Goal: Task Accomplishment & Management: Complete application form

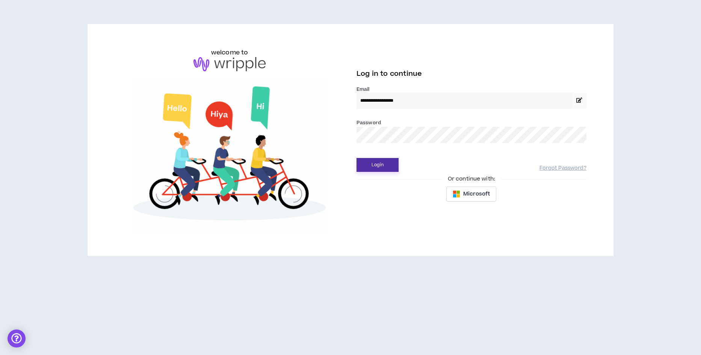
click at [385, 164] on button "Login" at bounding box center [378, 165] width 42 height 14
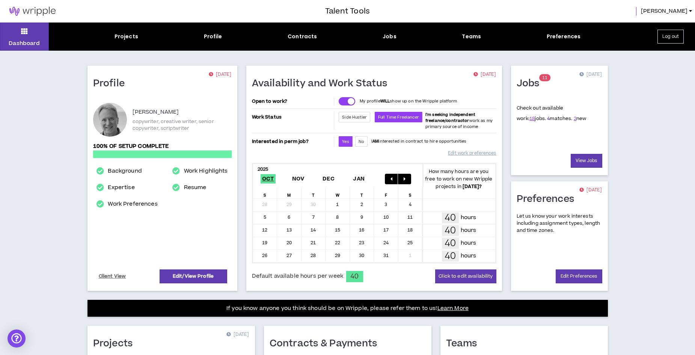
click at [547, 120] on link "4" at bounding box center [548, 118] width 3 height 7
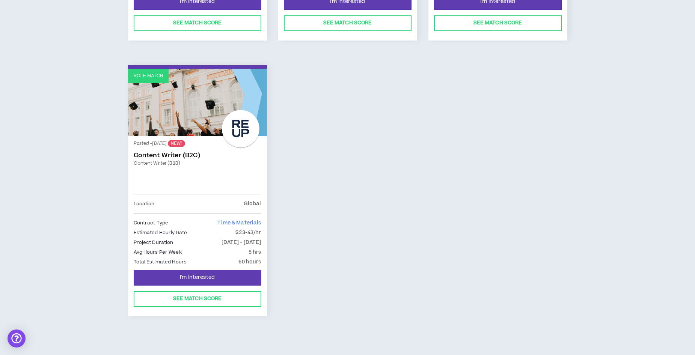
scroll to position [337, 0]
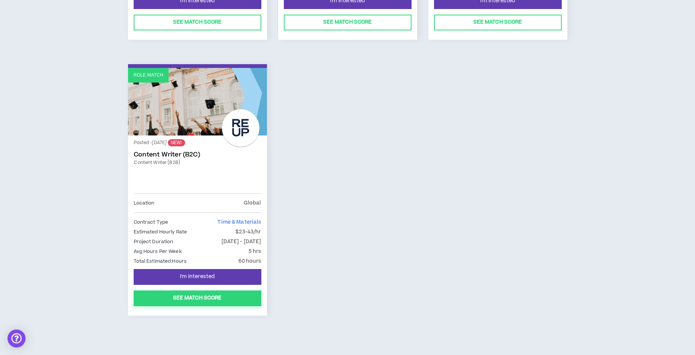
click at [208, 298] on button "See Match Score" at bounding box center [198, 299] width 128 height 16
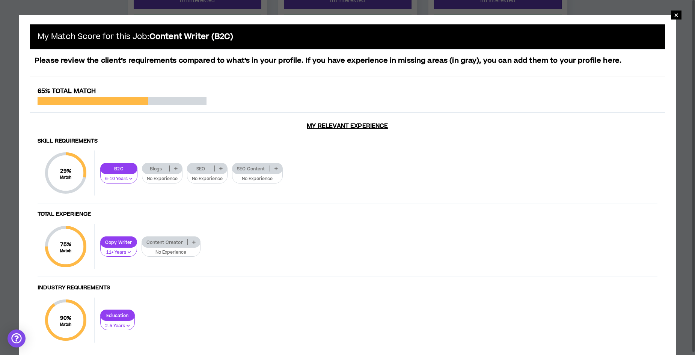
click at [176, 168] on icon at bounding box center [175, 169] width 3 height 4
click at [169, 194] on span "2-5 Years" at bounding box center [163, 193] width 32 height 8
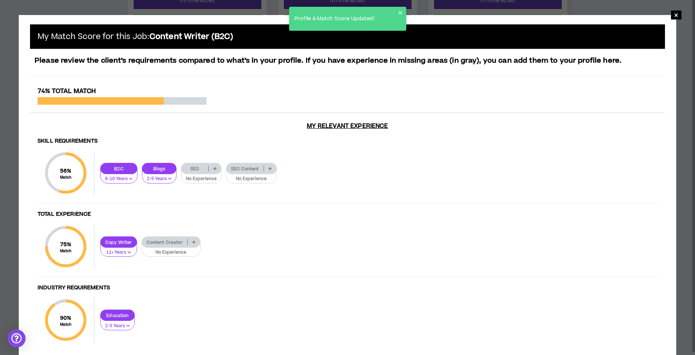
click at [215, 170] on icon at bounding box center [214, 169] width 3 height 4
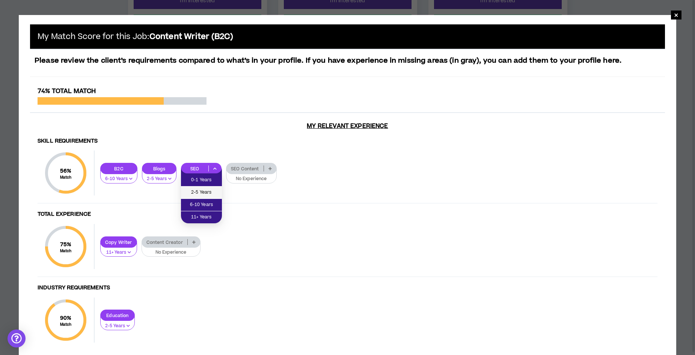
click at [209, 190] on span "2-5 Years" at bounding box center [202, 193] width 32 height 8
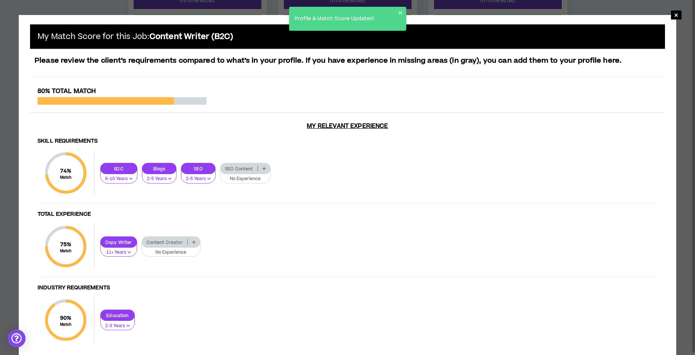
click at [264, 169] on icon at bounding box center [264, 169] width 3 height 4
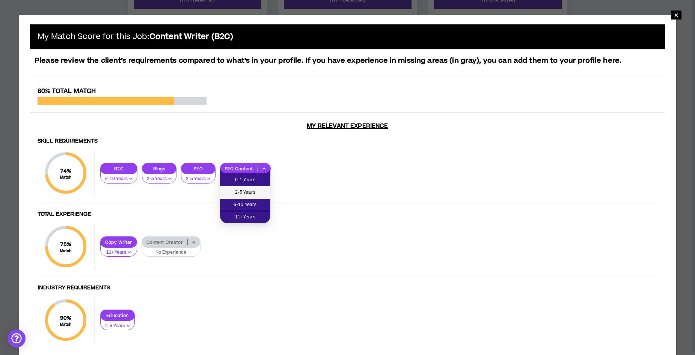
click at [256, 191] on span "2-5 Years" at bounding box center [245, 193] width 41 height 8
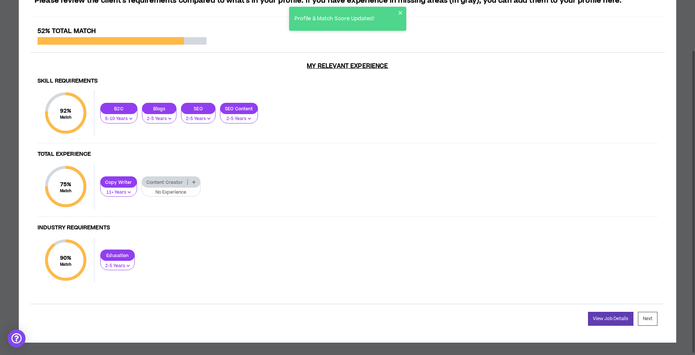
click at [192, 183] on icon at bounding box center [193, 182] width 3 height 4
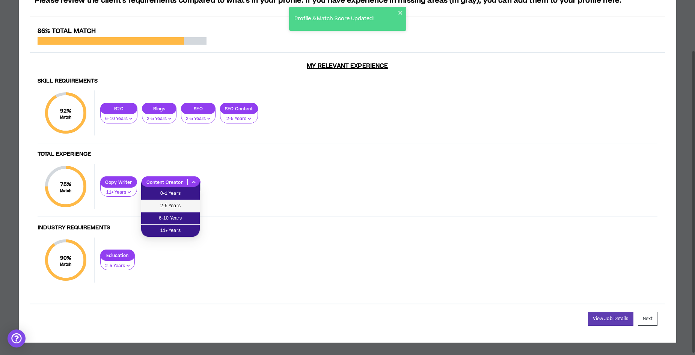
click at [179, 204] on span "2-5 Years" at bounding box center [171, 206] width 50 height 8
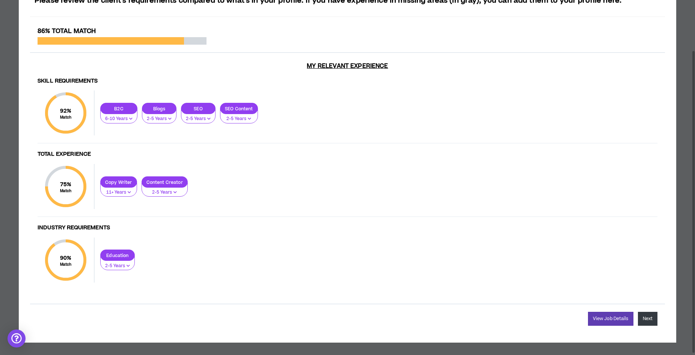
click at [649, 317] on button "Next" at bounding box center [648, 319] width 20 height 14
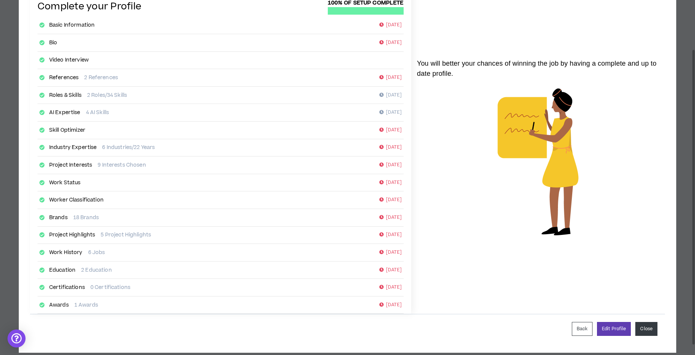
click at [647, 328] on button "Close" at bounding box center [647, 329] width 22 height 14
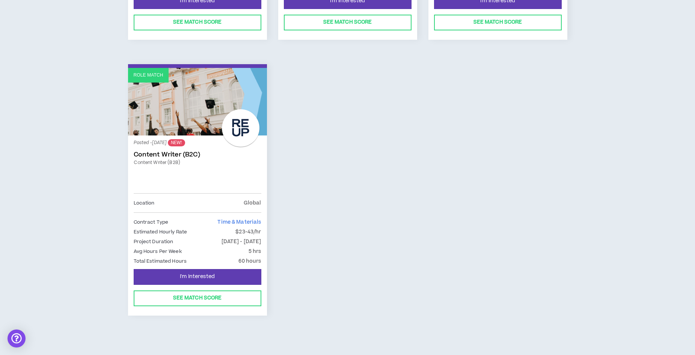
click at [162, 153] on link "Content Writer (B2C)" at bounding box center [198, 155] width 128 height 8
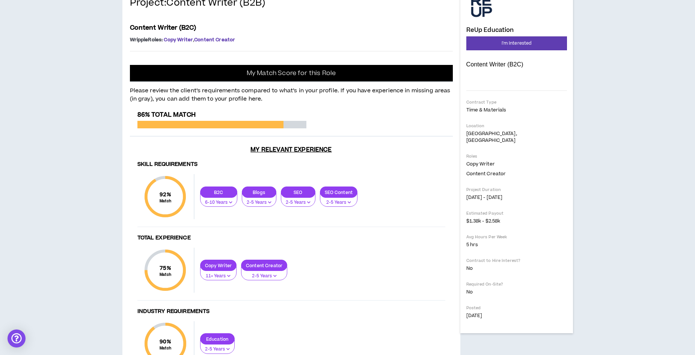
scroll to position [74, 0]
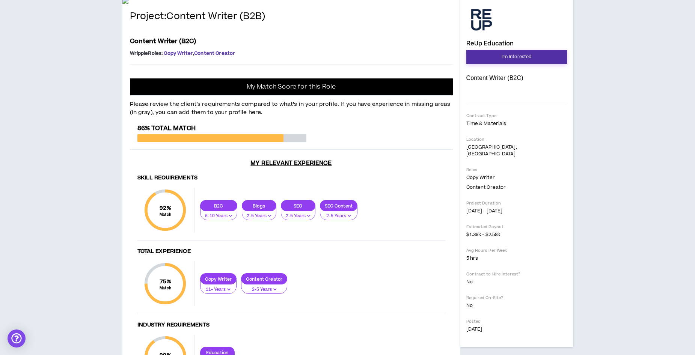
click at [511, 57] on span "I'm Interested" at bounding box center [517, 56] width 30 height 7
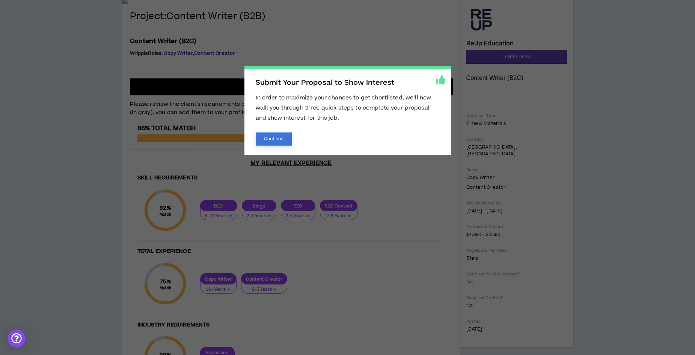
click at [277, 138] on button "Continue" at bounding box center [274, 139] width 36 height 13
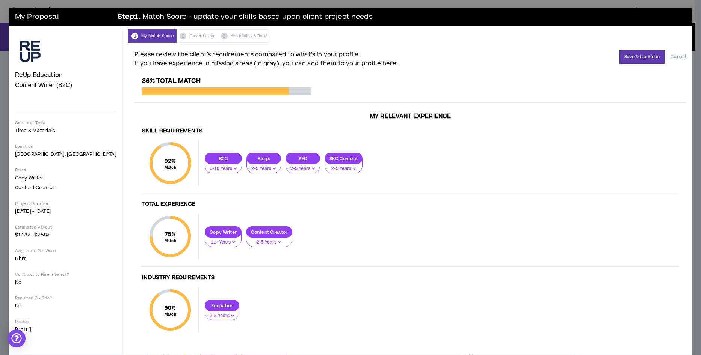
scroll to position [9, 0]
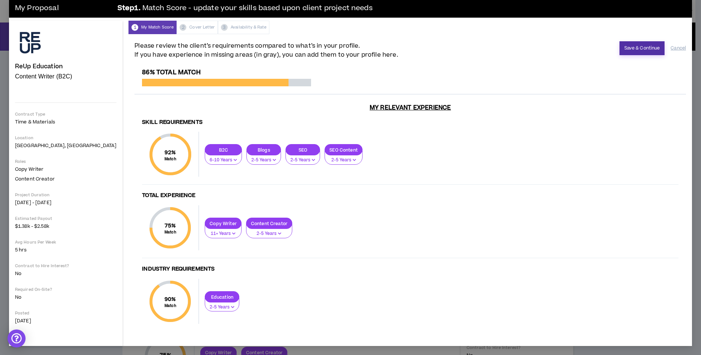
click at [633, 49] on button "Save & Continue" at bounding box center [642, 48] width 45 height 14
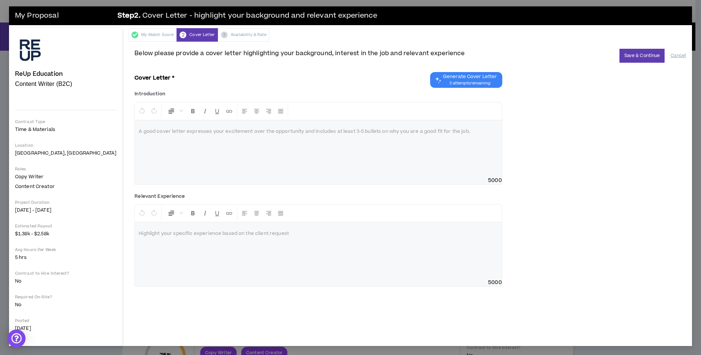
scroll to position [1, 0]
click at [196, 135] on p at bounding box center [318, 132] width 359 height 8
click at [192, 137] on div at bounding box center [318, 149] width 367 height 56
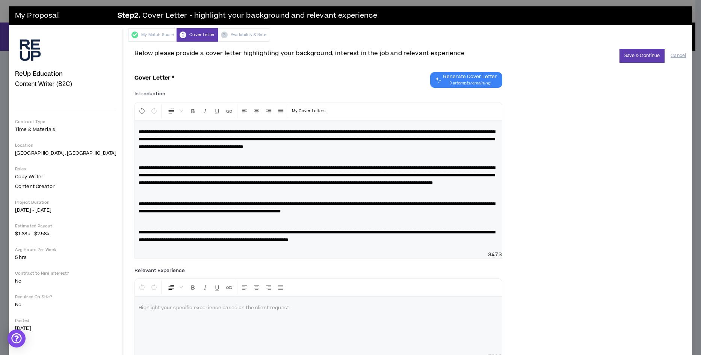
scroll to position [0, 0]
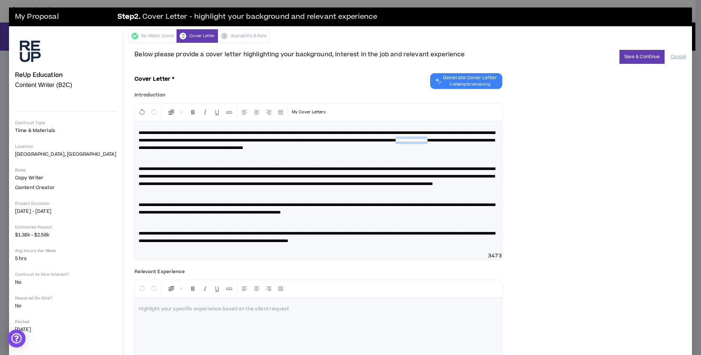
drag, startPoint x: 136, startPoint y: 148, endPoint x: 184, endPoint y: 147, distance: 47.3
click at [184, 147] on span "**********" at bounding box center [317, 141] width 357 height 20
click at [199, 147] on span "**********" at bounding box center [317, 141] width 357 height 20
click at [205, 147] on span "**********" at bounding box center [317, 141] width 357 height 20
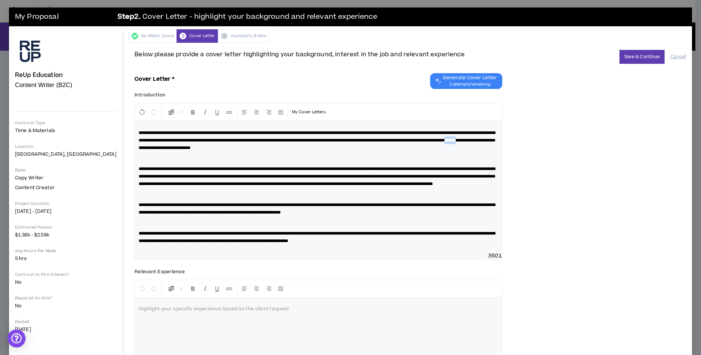
click at [205, 147] on span "**********" at bounding box center [317, 141] width 357 height 20
click at [238, 150] on span "**********" at bounding box center [317, 141] width 357 height 20
click at [237, 150] on span "**********" at bounding box center [317, 141] width 357 height 20
click at [237, 149] on span "**********" at bounding box center [317, 141] width 357 height 20
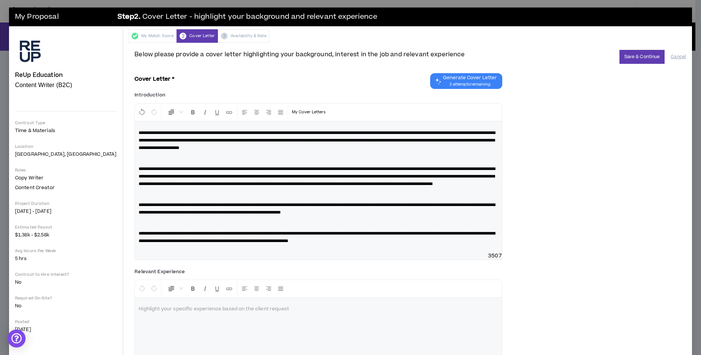
click at [388, 242] on span "**********" at bounding box center [317, 237] width 357 height 12
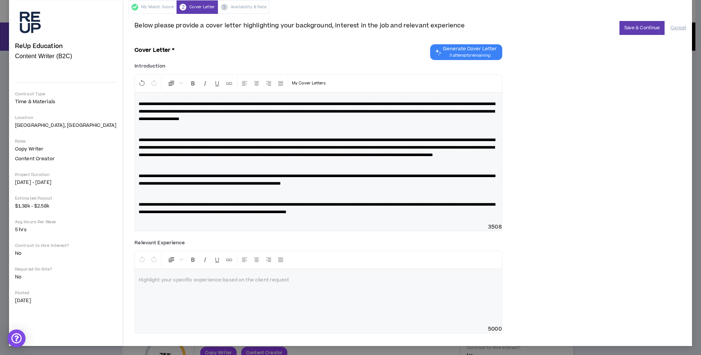
click at [155, 283] on p at bounding box center [318, 281] width 359 height 8
click at [135, 222] on div "**********" at bounding box center [318, 158] width 367 height 131
click at [135, 228] on span "3508" at bounding box center [318, 228] width 367 height 8
click at [395, 219] on div "**********" at bounding box center [318, 158] width 367 height 131
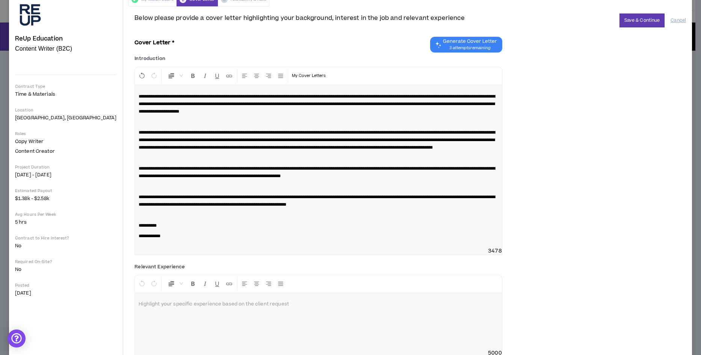
scroll to position [68, 0]
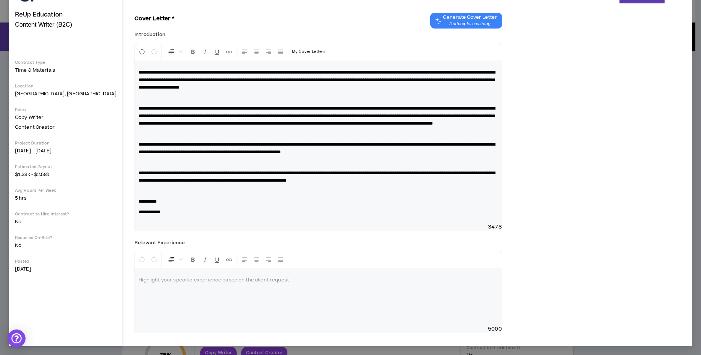
click at [142, 283] on p at bounding box center [318, 281] width 359 height 8
click at [139, 281] on span "**********" at bounding box center [265, 280] width 253 height 5
click at [429, 280] on p "**********" at bounding box center [318, 281] width 359 height 8
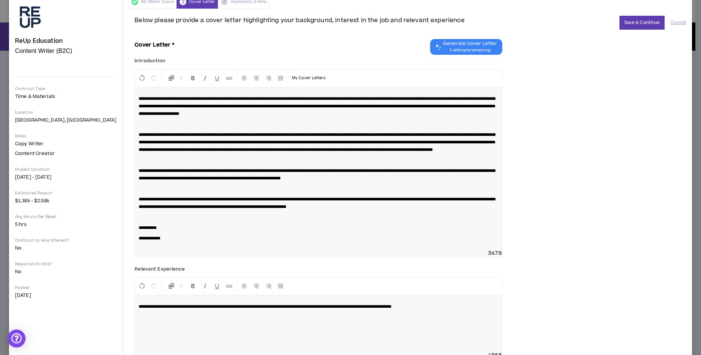
scroll to position [0, 0]
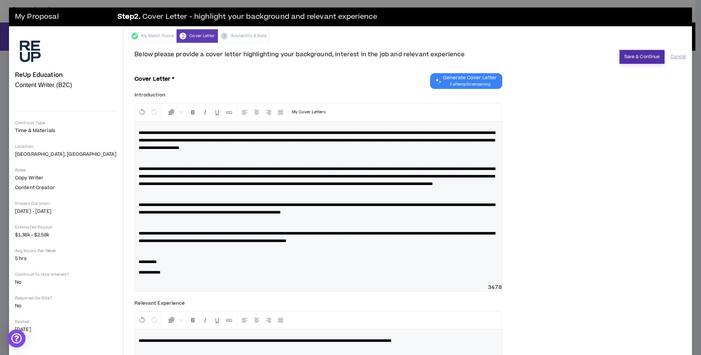
click at [633, 59] on button "Save & Continue" at bounding box center [642, 57] width 45 height 14
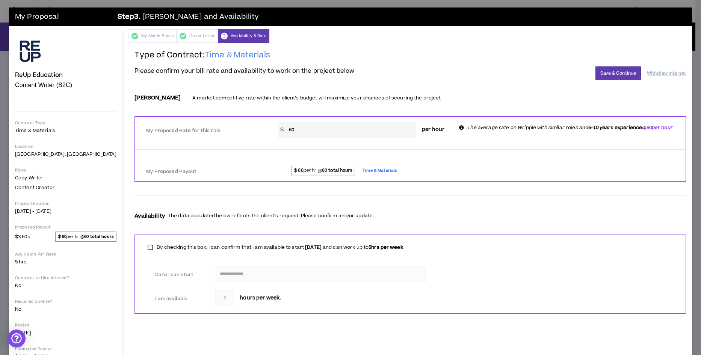
scroll to position [28, 0]
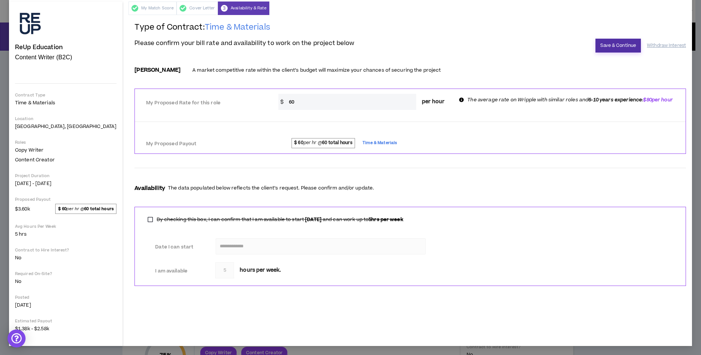
click at [606, 48] on button "Save & Continue" at bounding box center [617, 46] width 45 height 14
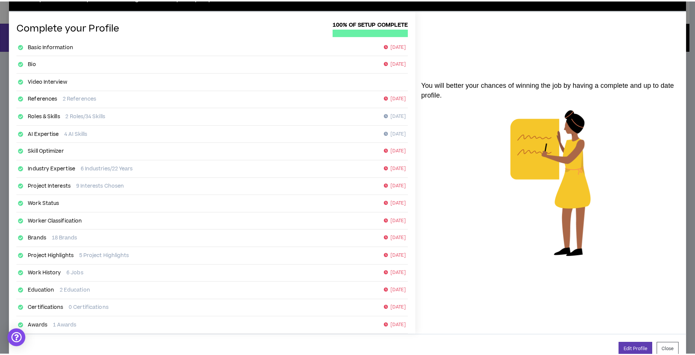
scroll to position [40, 0]
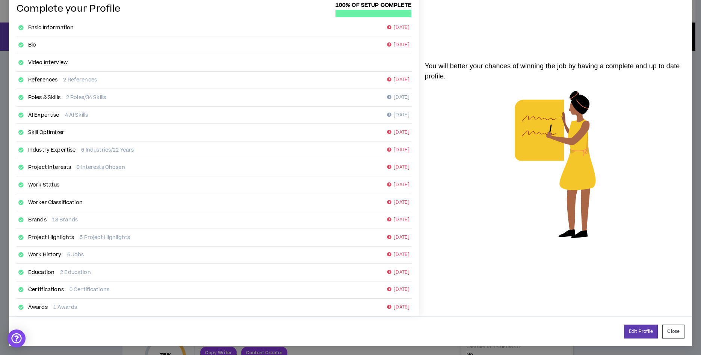
click at [667, 332] on button "Close" at bounding box center [673, 332] width 22 height 14
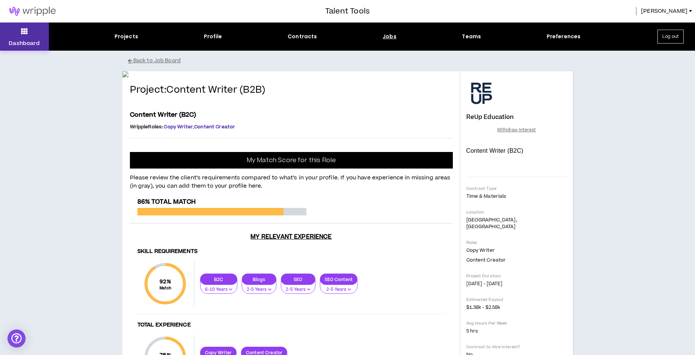
click at [26, 39] on button "Dashboard" at bounding box center [24, 37] width 49 height 28
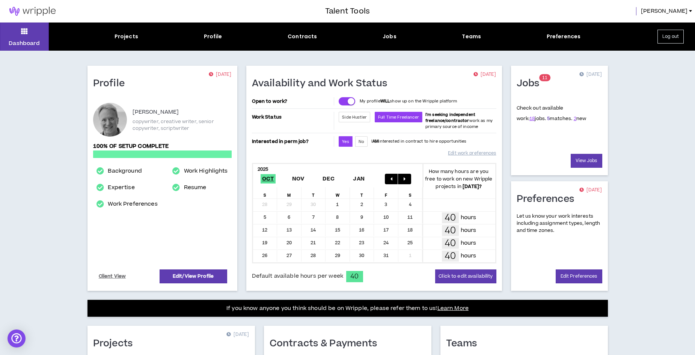
click at [547, 120] on link "5" at bounding box center [548, 118] width 3 height 7
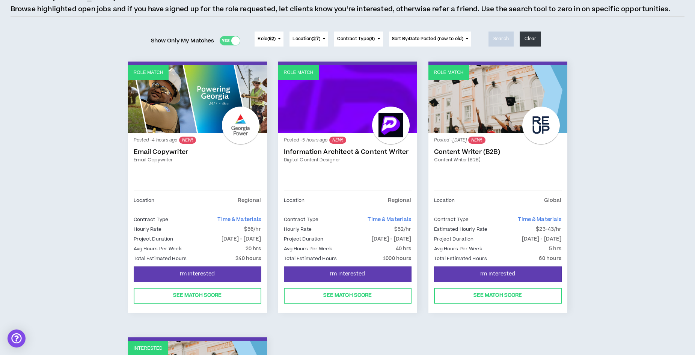
scroll to position [75, 0]
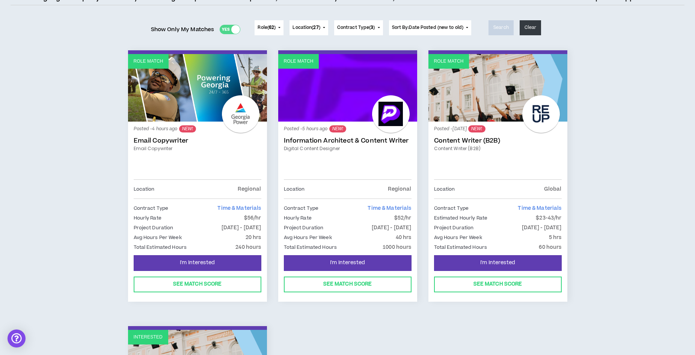
click at [160, 139] on link "Email Copywriter" at bounding box center [198, 141] width 128 height 8
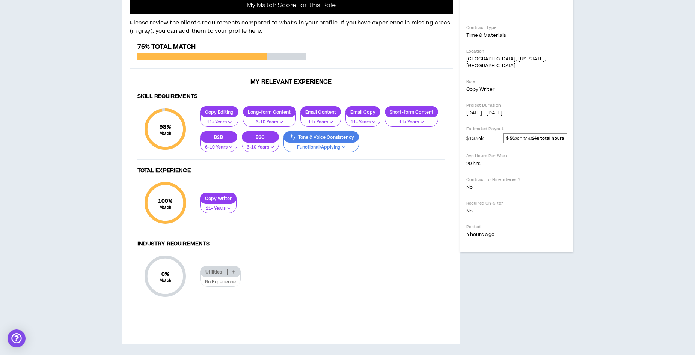
scroll to position [301, 0]
click at [342, 140] on p "Tone & Voice Consistency" at bounding box center [321, 138] width 75 height 6
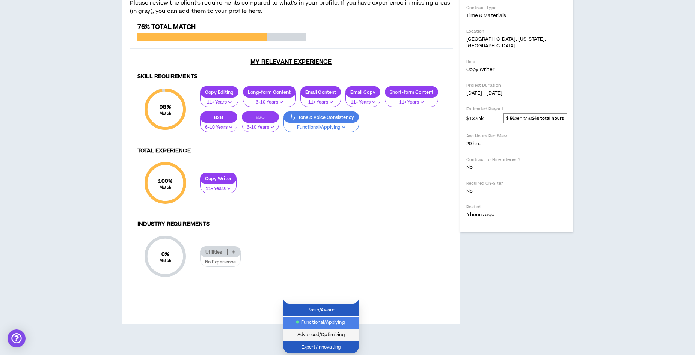
click at [339, 331] on span "Advanced/Optimizing" at bounding box center [321, 335] width 67 height 8
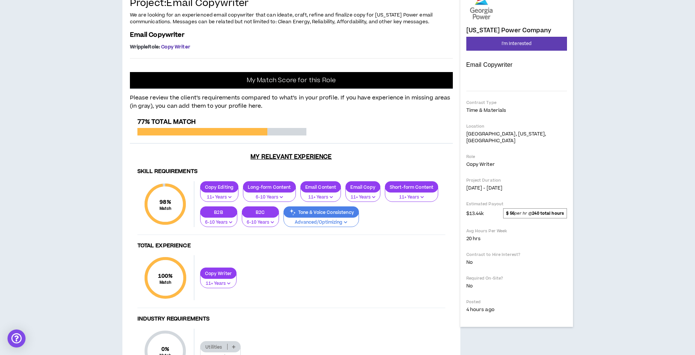
scroll to position [43, 0]
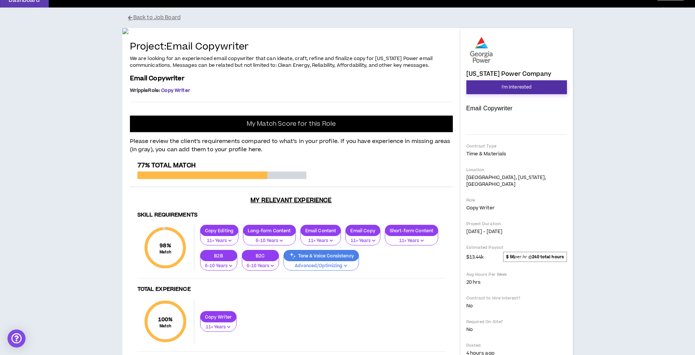
click at [517, 91] on span "I'm Interested" at bounding box center [517, 87] width 30 height 7
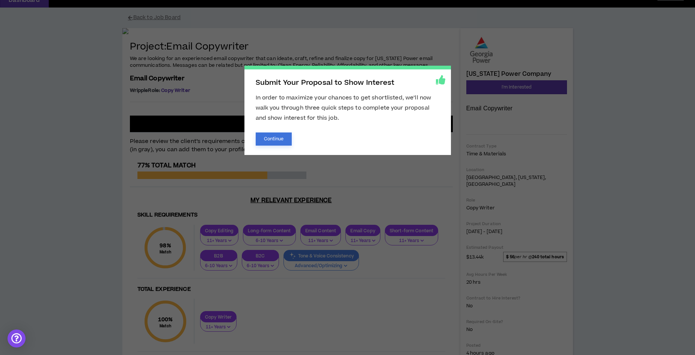
click at [277, 140] on button "Continue" at bounding box center [274, 139] width 36 height 13
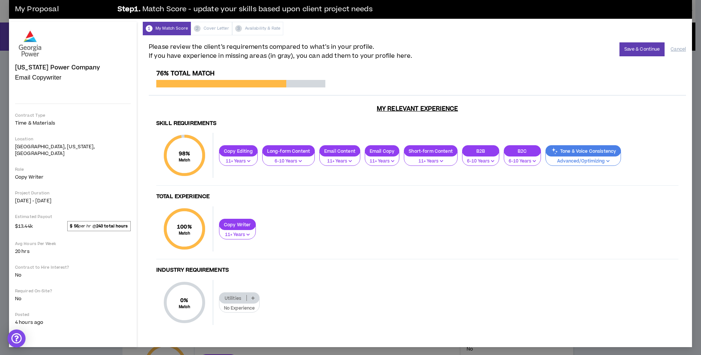
scroll to position [9, 0]
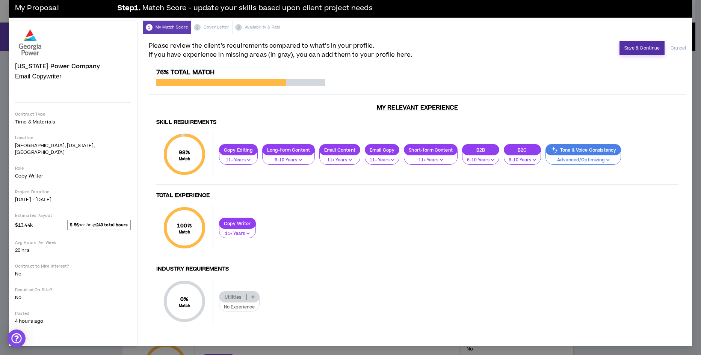
click at [645, 50] on button "Save & Continue" at bounding box center [642, 48] width 45 height 14
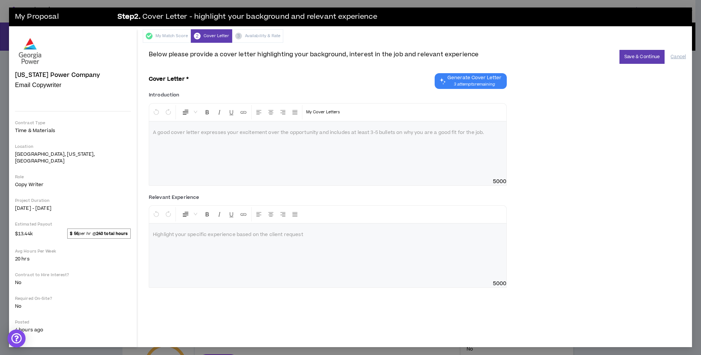
click at [153, 136] on p at bounding box center [328, 133] width 350 height 8
click at [192, 140] on div at bounding box center [327, 150] width 357 height 56
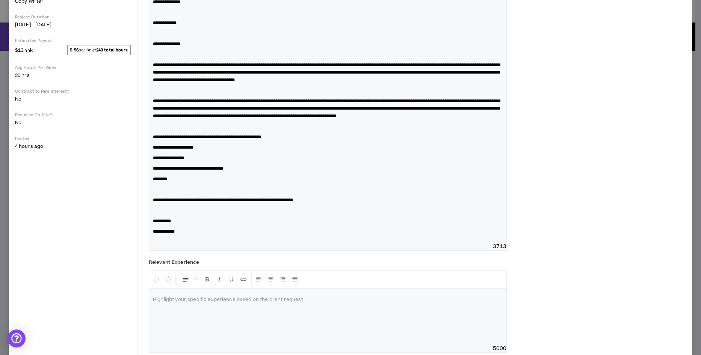
scroll to position [211, 0]
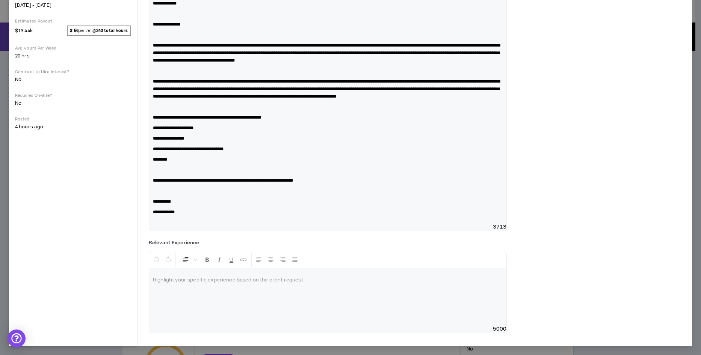
click at [196, 286] on div at bounding box center [327, 297] width 357 height 56
click at [153, 283] on p at bounding box center [328, 281] width 350 height 8
click at [398, 279] on p "**********" at bounding box center [328, 281] width 350 height 8
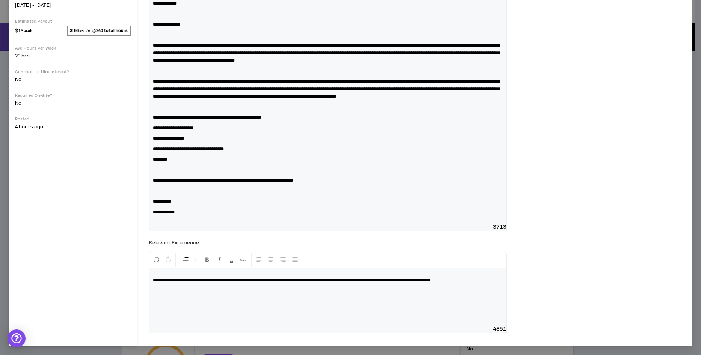
click at [391, 280] on span "**********" at bounding box center [291, 280] width 277 height 5
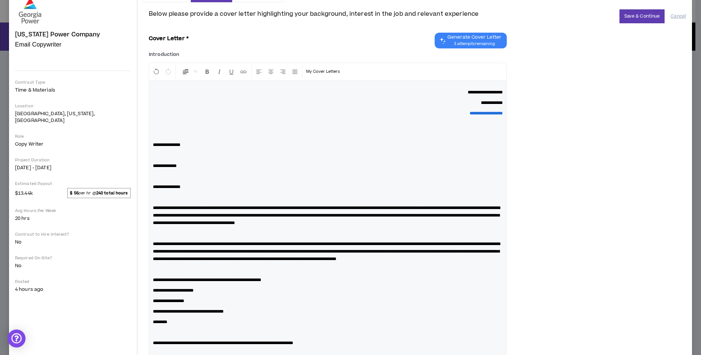
scroll to position [23, 0]
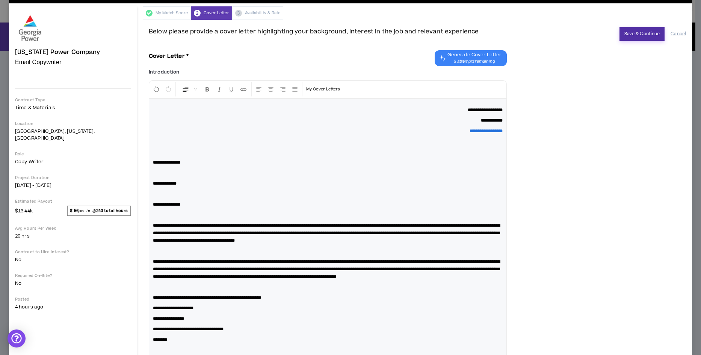
click at [633, 36] on button "Save & Continue" at bounding box center [642, 34] width 45 height 14
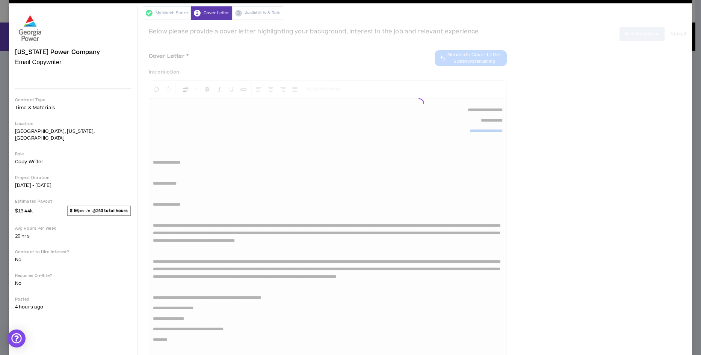
scroll to position [14, 0]
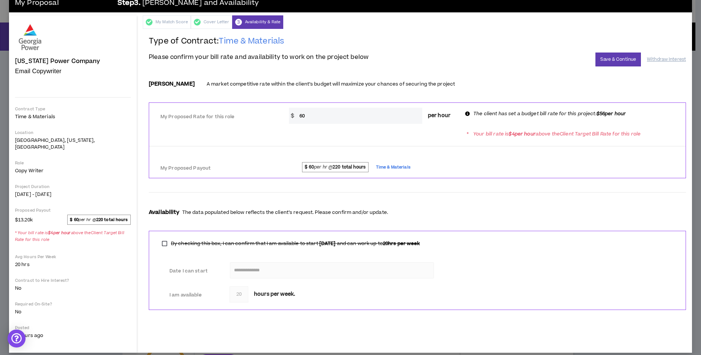
drag, startPoint x: 305, startPoint y: 117, endPoint x: 298, endPoint y: 118, distance: 7.1
click at [298, 118] on input "60" at bounding box center [359, 116] width 127 height 16
type input "55"
click at [504, 196] on div at bounding box center [417, 192] width 537 height 12
click at [614, 58] on button "Save & Continue" at bounding box center [617, 60] width 45 height 14
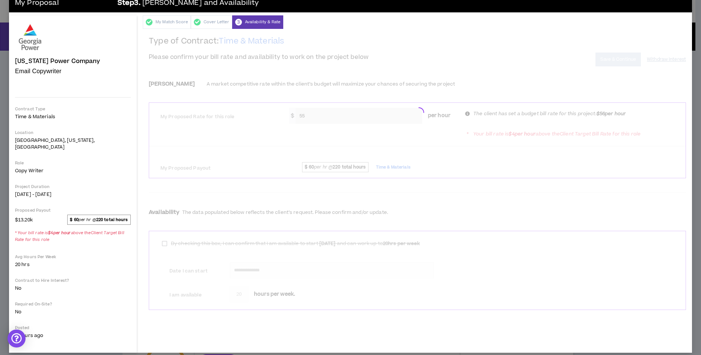
scroll to position [0, 0]
